Goal: Check status: Check status

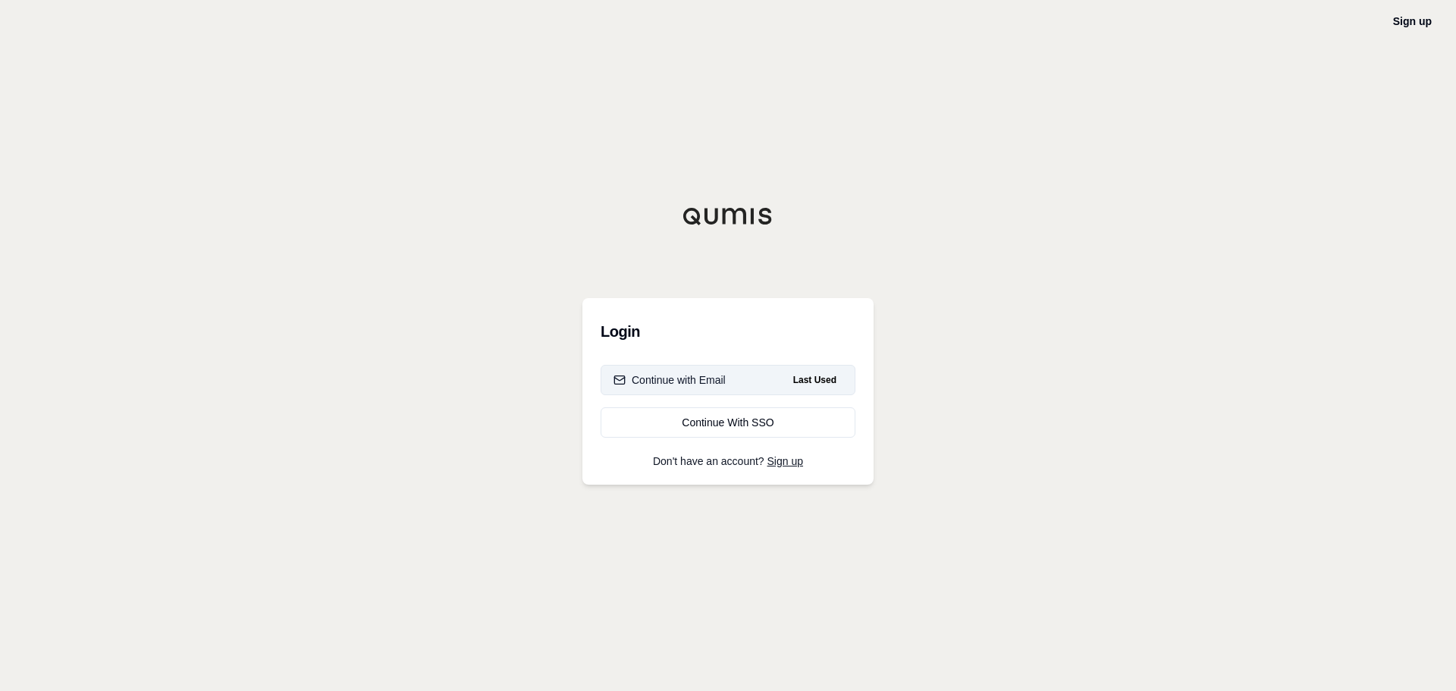
click at [683, 373] on div "Continue with Email" at bounding box center [670, 379] width 112 height 15
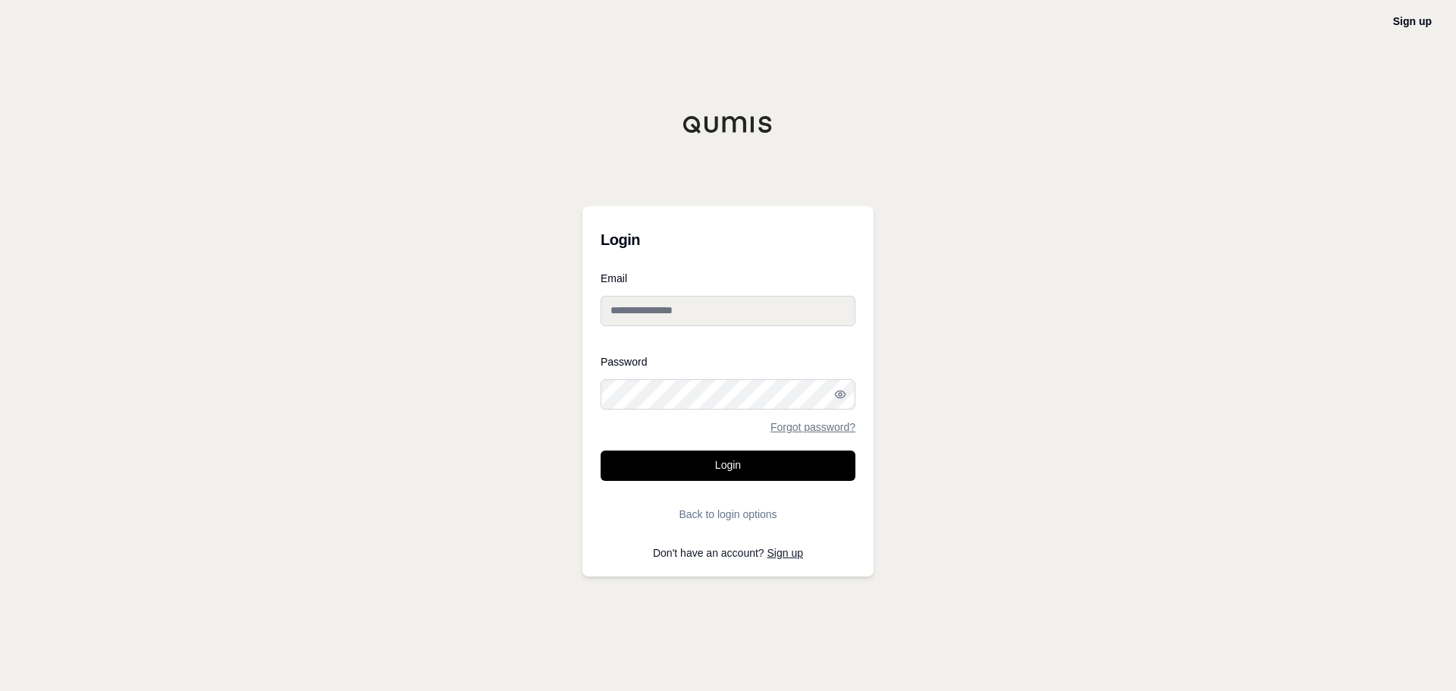
type input "**********"
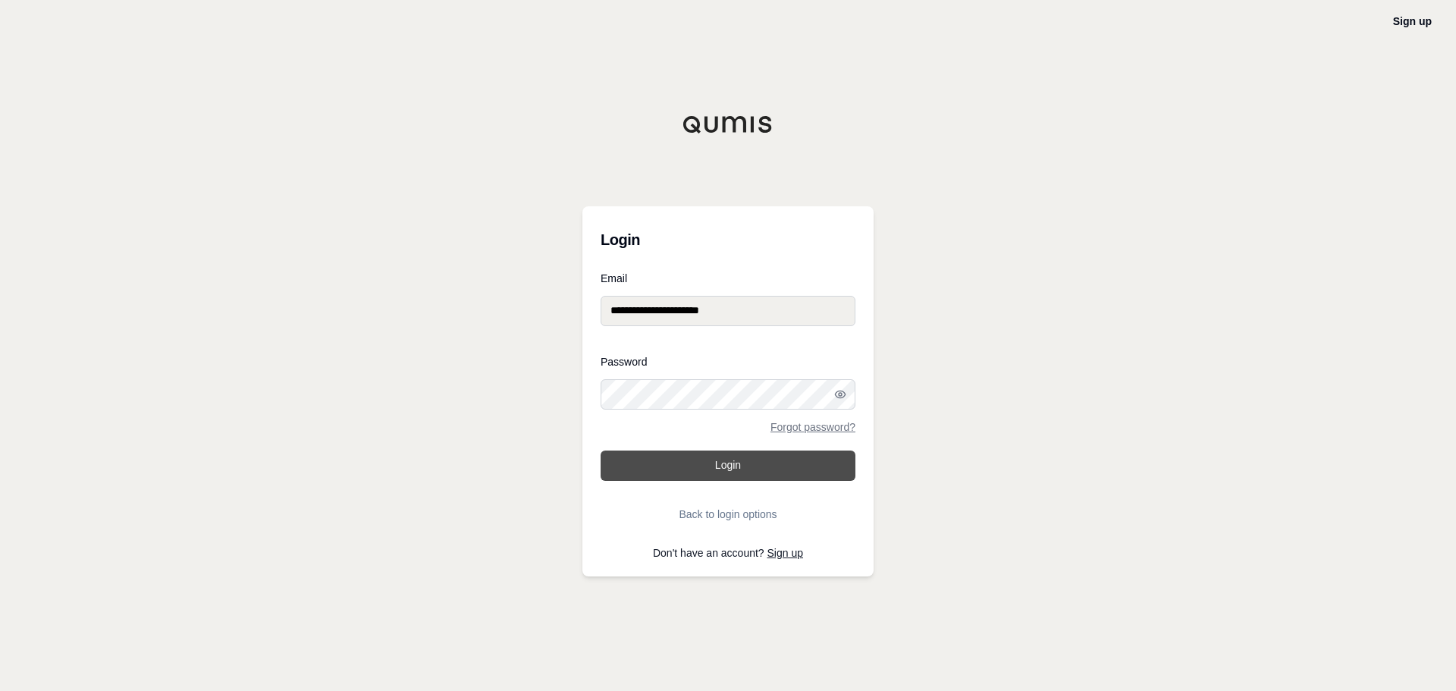
click at [740, 463] on button "Login" at bounding box center [728, 466] width 255 height 30
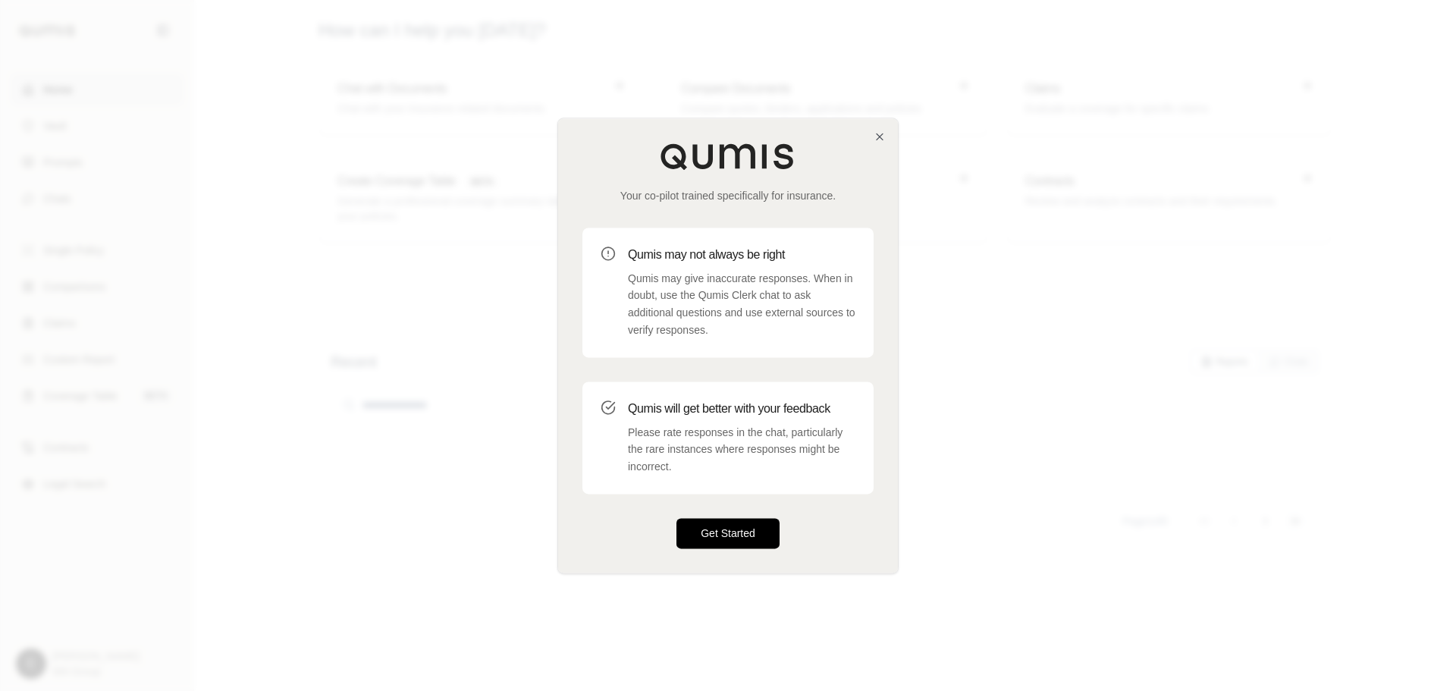
click at [742, 536] on button "Get Started" at bounding box center [728, 533] width 103 height 30
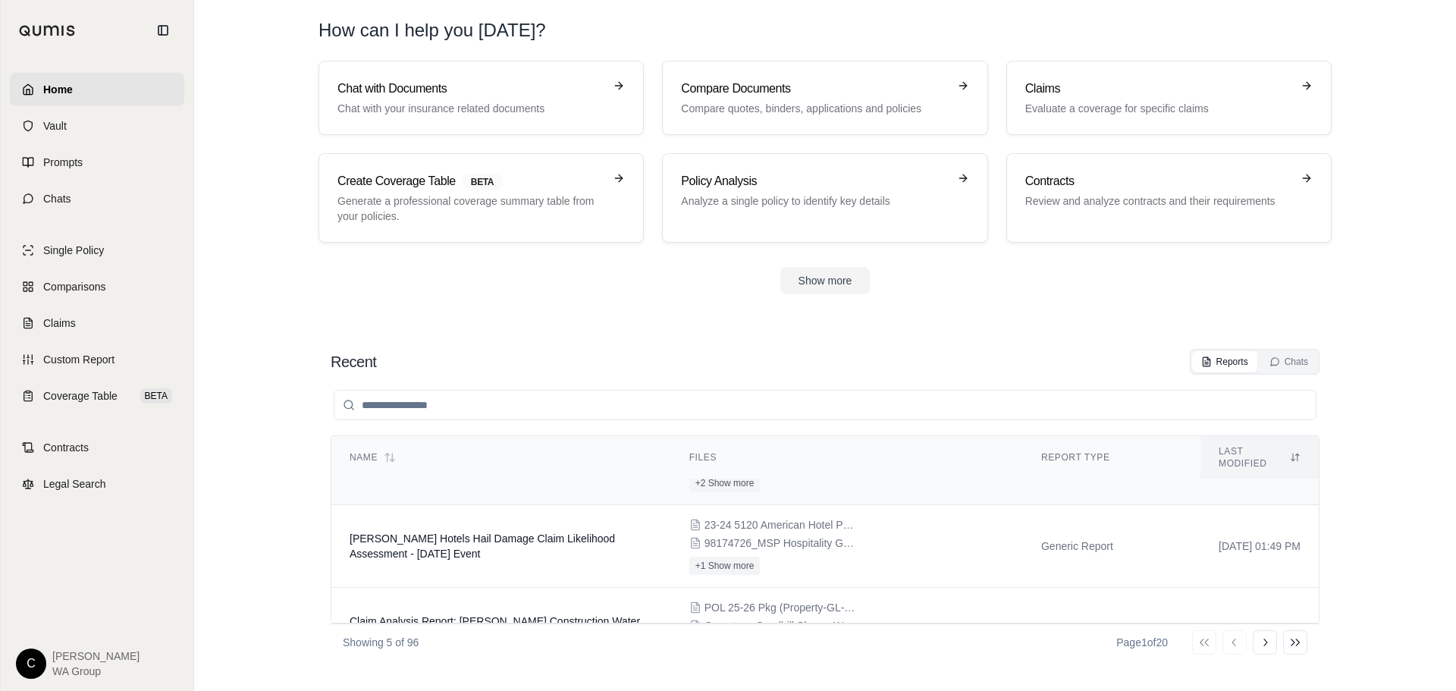
scroll to position [81, 0]
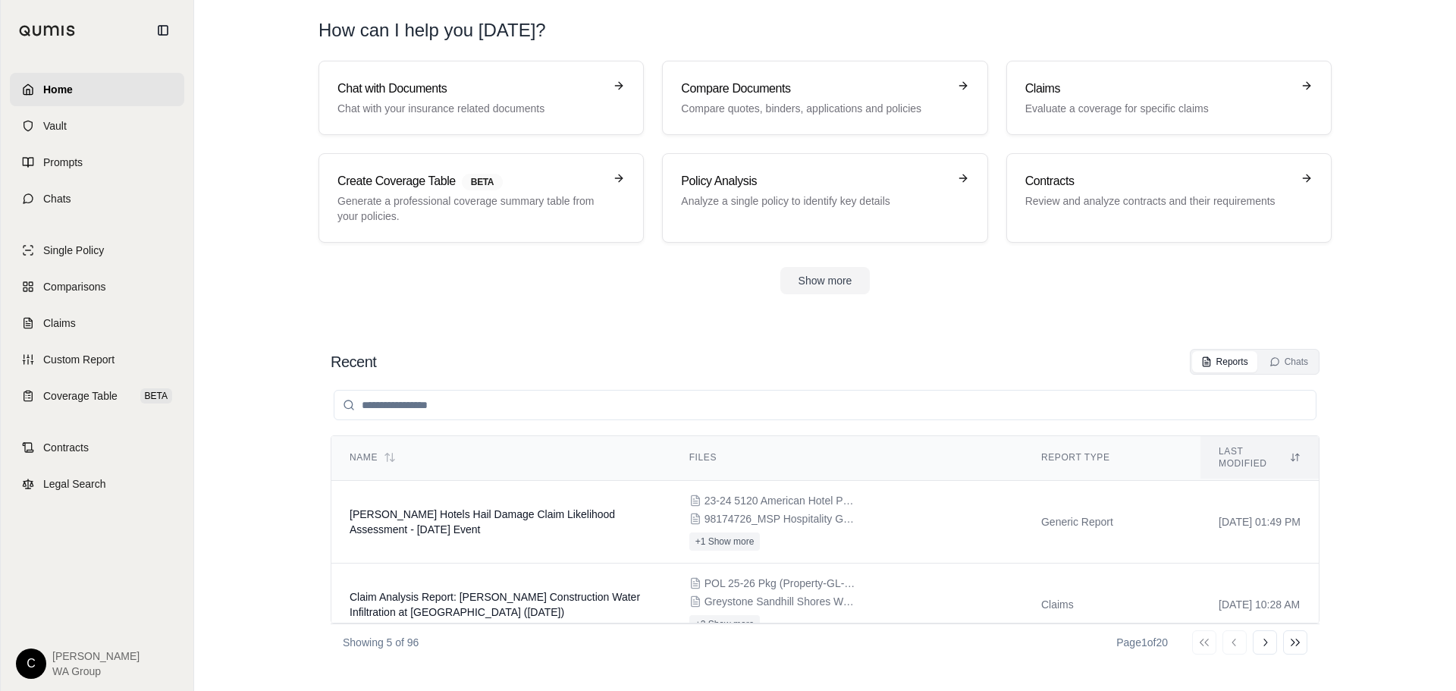
click at [540, 528] on td "[PERSON_NAME] Hotels Hail Damage Claim Likelihood Assessment - [DATE] Event" at bounding box center [501, 522] width 340 height 83
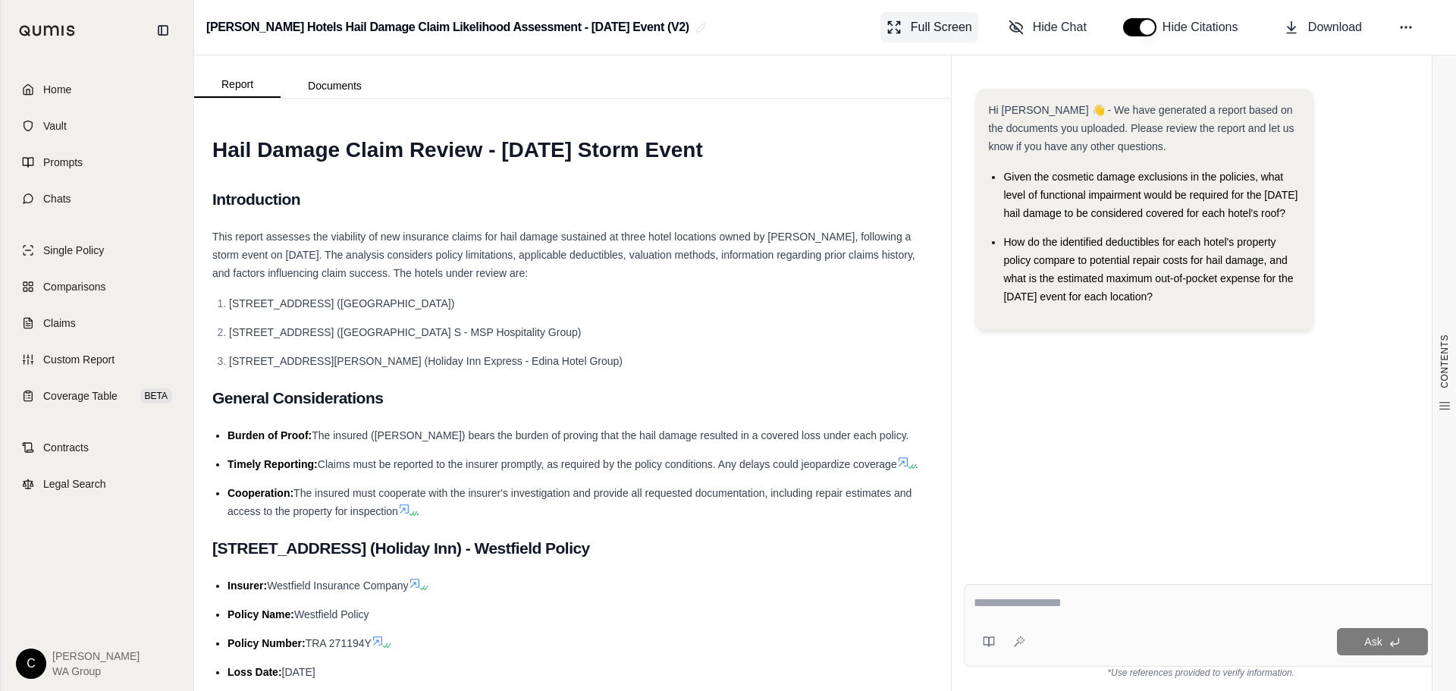
click at [922, 30] on span "Full Screen" at bounding box center [941, 27] width 61 height 18
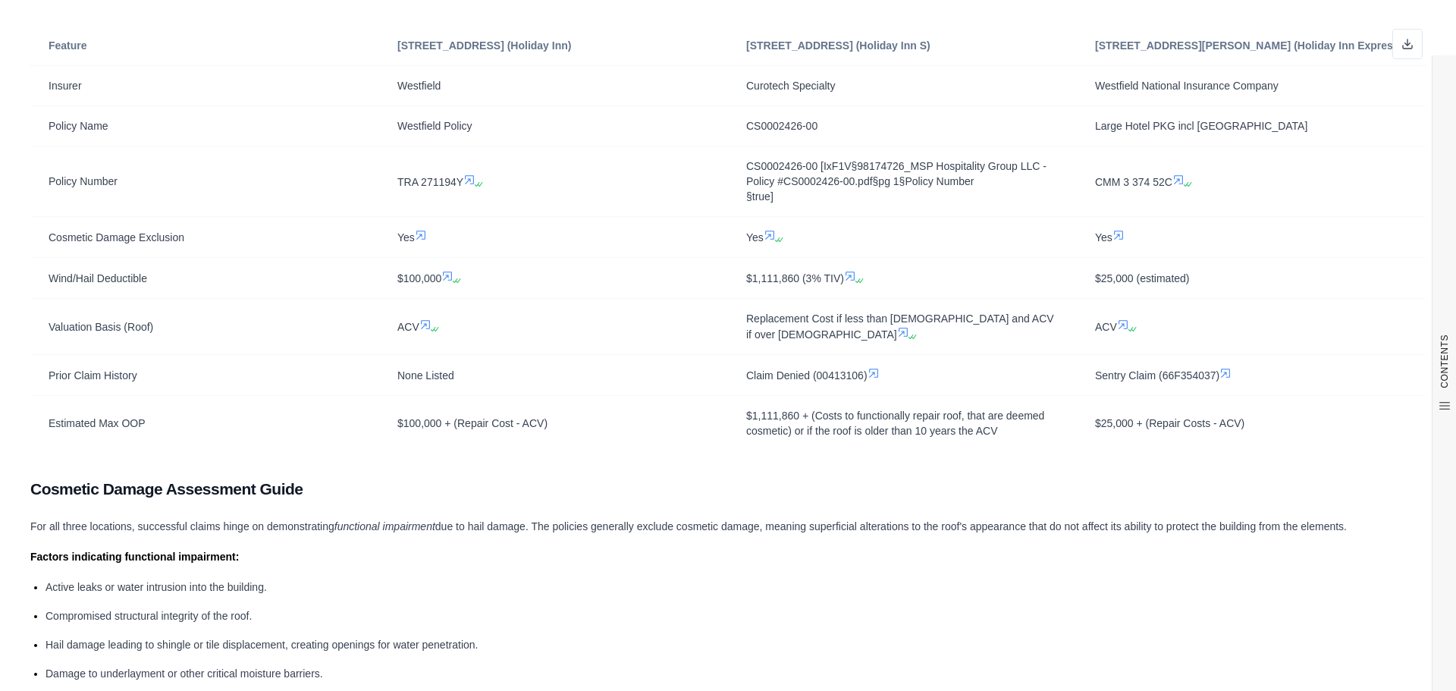
scroll to position [2731, 0]
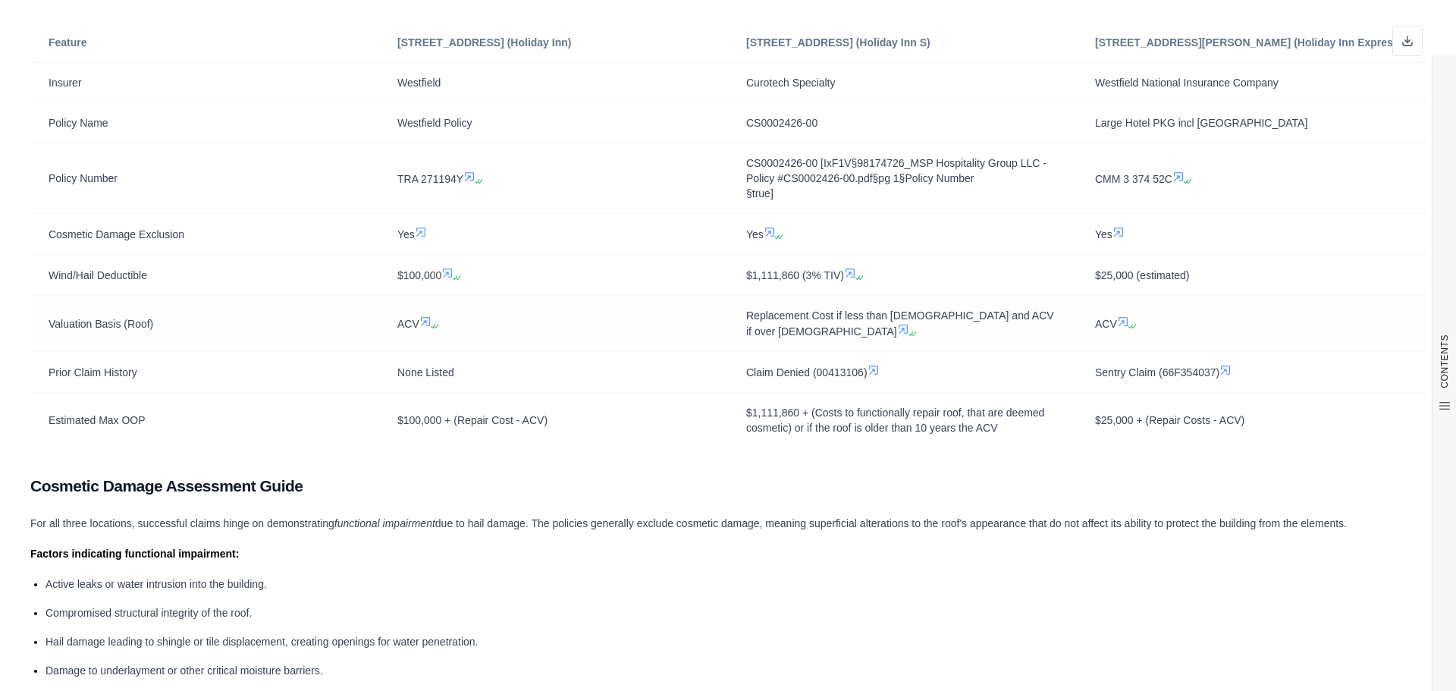
click at [602, 313] on td "ACV" at bounding box center [553, 324] width 349 height 56
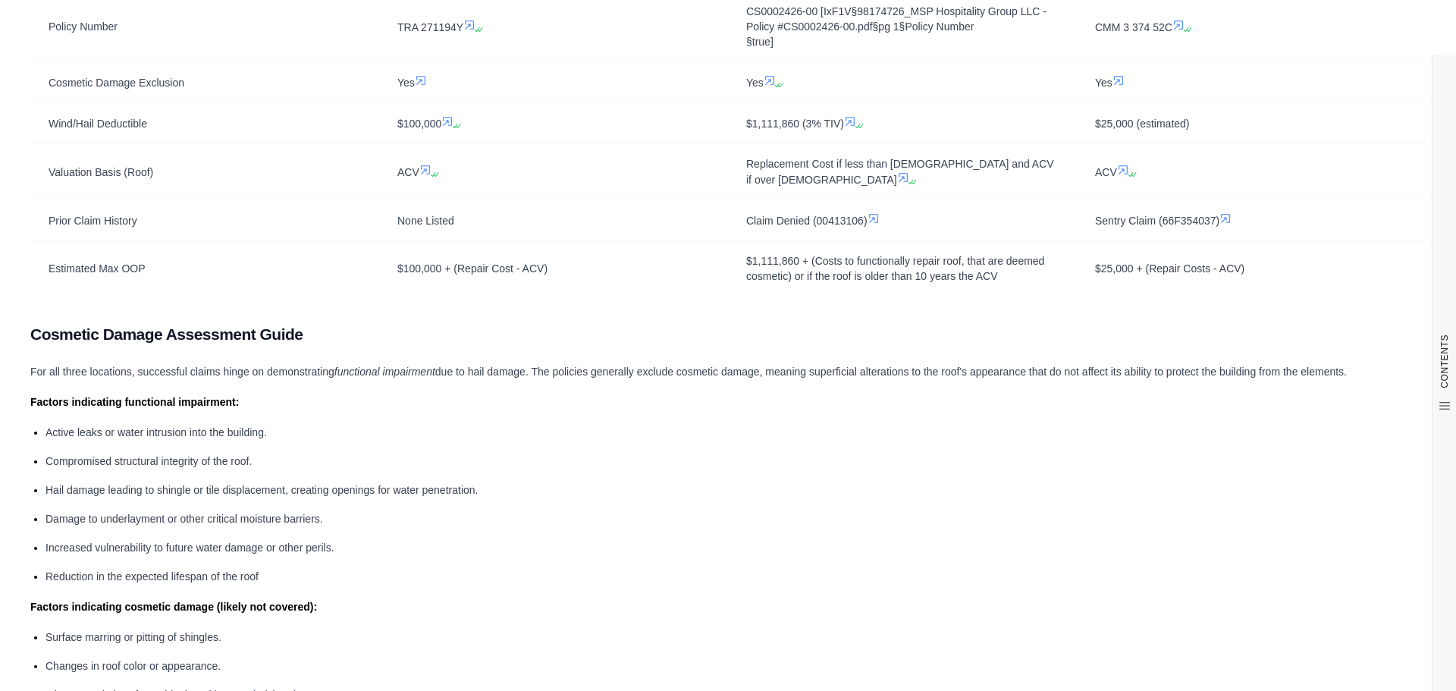
scroll to position [2579, 0]
